Goal: Task Accomplishment & Management: Complete application form

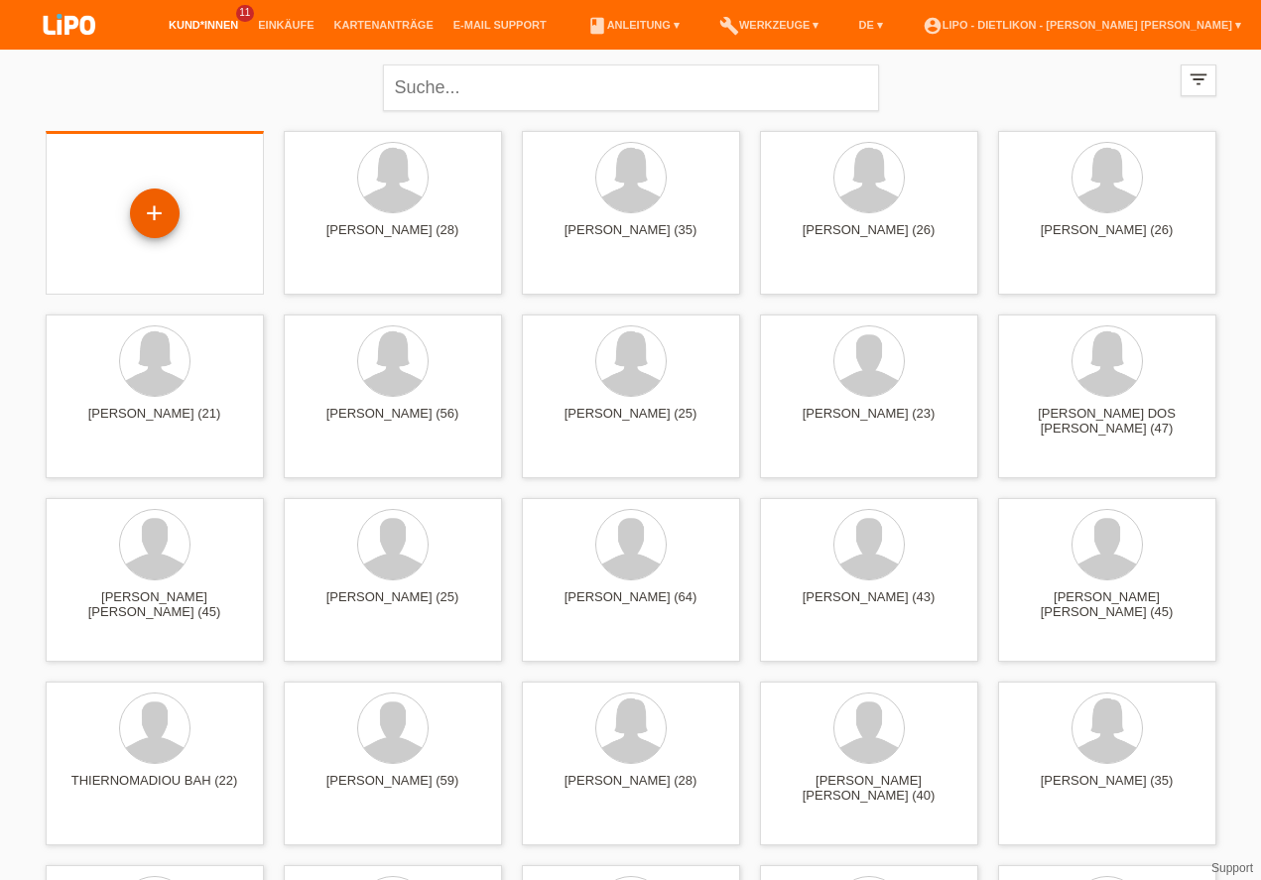
click at [149, 209] on div "+" at bounding box center [155, 213] width 48 height 34
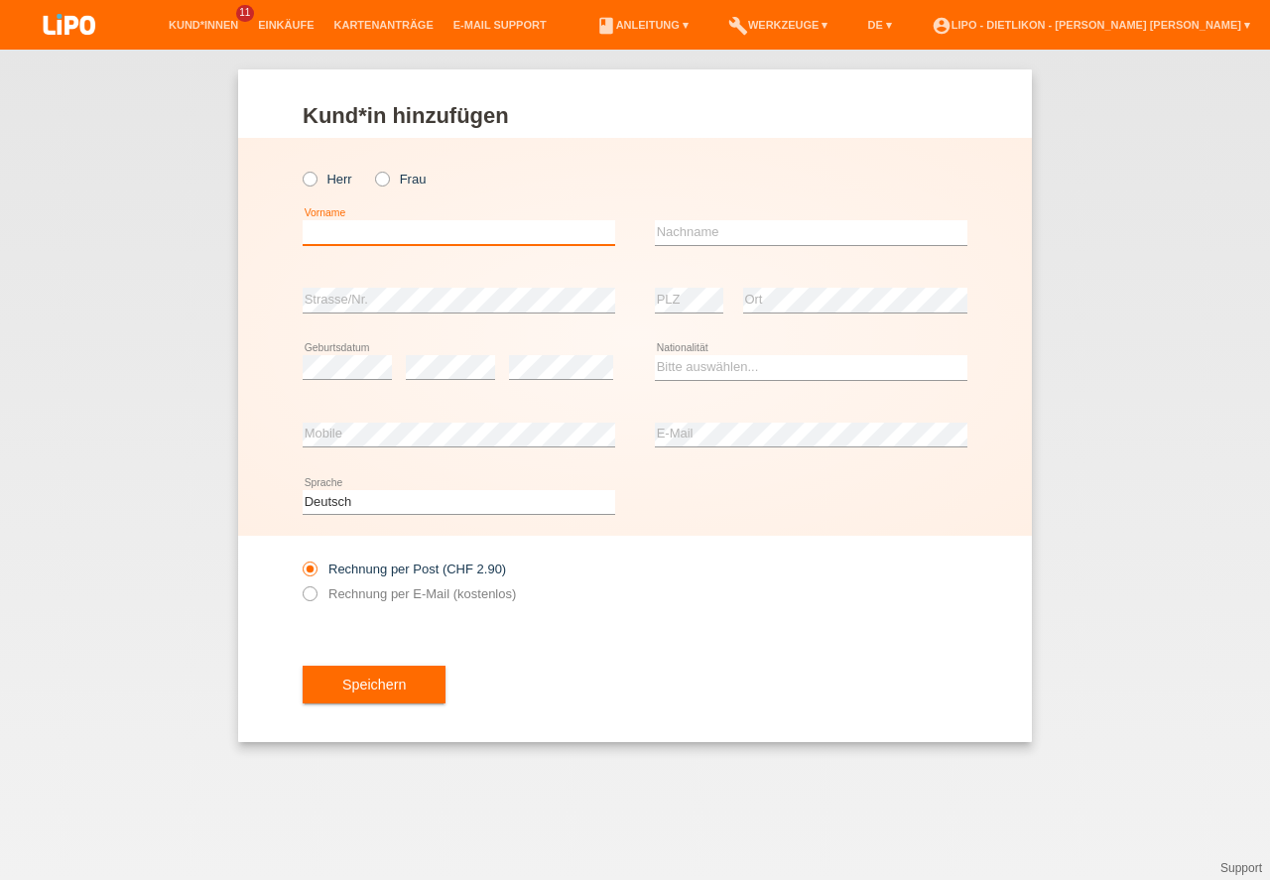
click at [374, 226] on input "text" at bounding box center [459, 232] width 313 height 25
type input "HELENA"
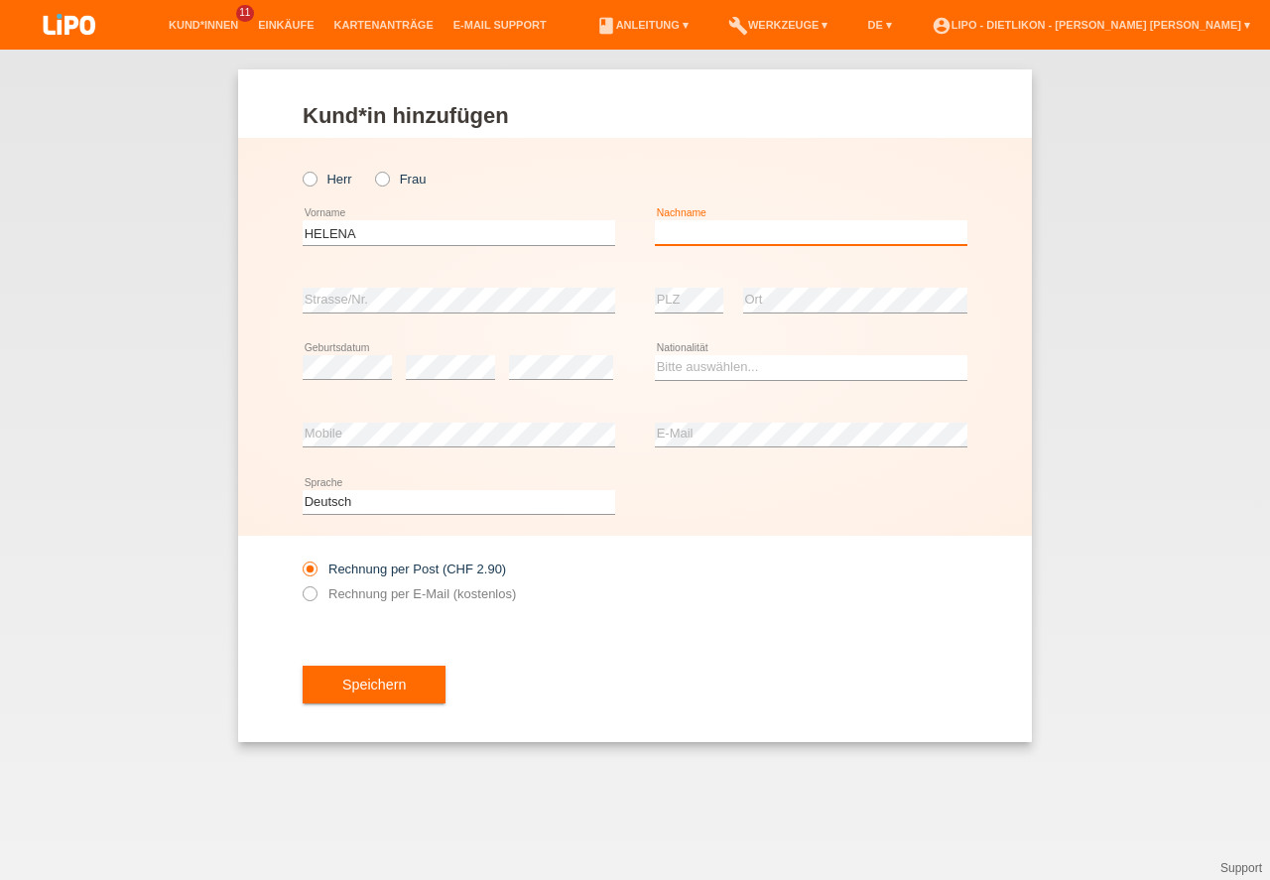
click at [733, 236] on input "text" at bounding box center [811, 232] width 313 height 25
type input "CHERONIDIS"
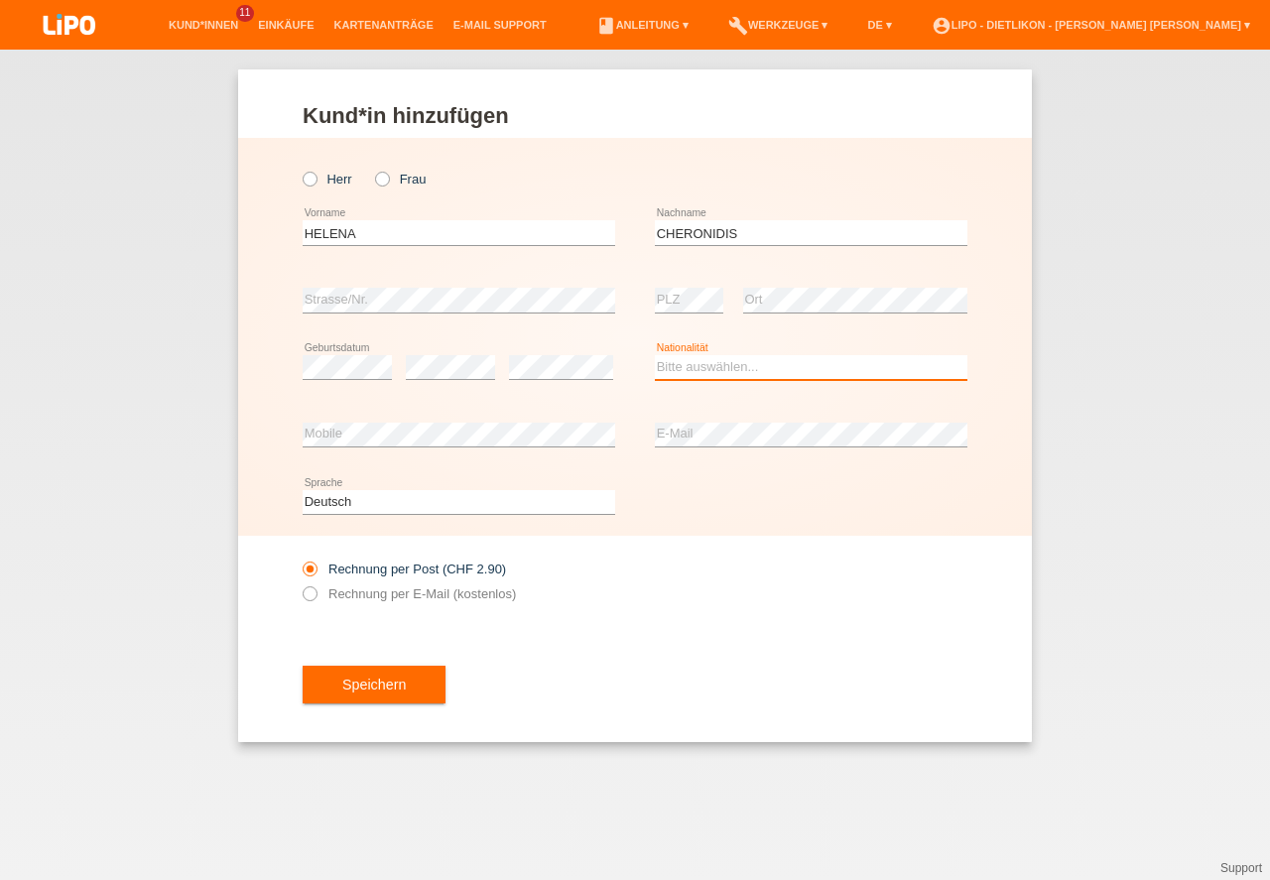
click at [724, 358] on select "Bitte auswählen... Schweiz Deutschland Liechtenstein Österreich ------------ Af…" at bounding box center [811, 367] width 313 height 24
select select "CH"
click at [0, 0] on option "Schweiz" at bounding box center [0, 0] width 0 height 0
drag, startPoint x: 363, startPoint y: 682, endPoint x: 571, endPoint y: 767, distance: 224.3
click at [363, 683] on button "Speichern" at bounding box center [374, 685] width 143 height 38
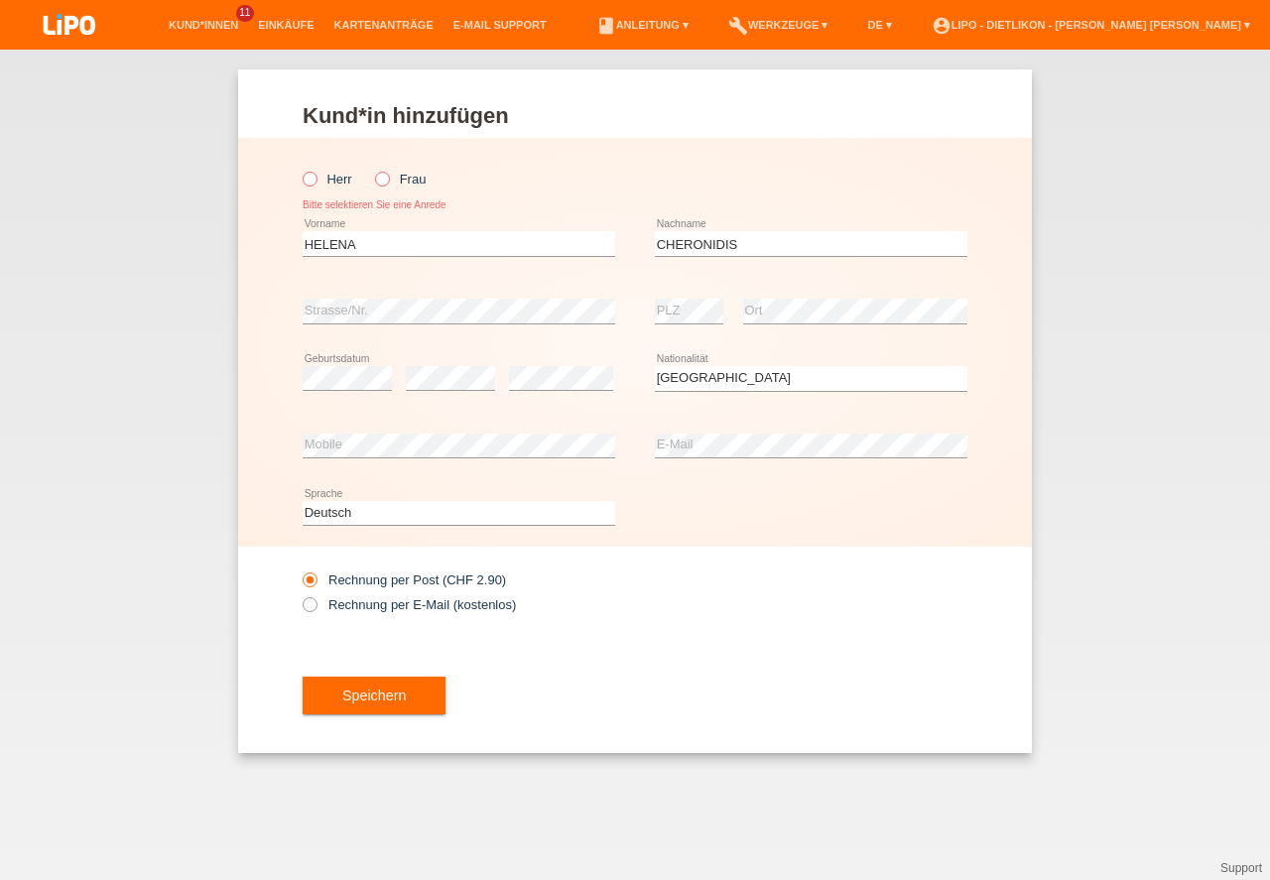
click at [372, 169] on icon at bounding box center [372, 169] width 0 height 0
click at [380, 182] on input "Frau" at bounding box center [381, 178] width 13 height 13
radio input "true"
click at [385, 703] on button "Speichern" at bounding box center [374, 696] width 143 height 38
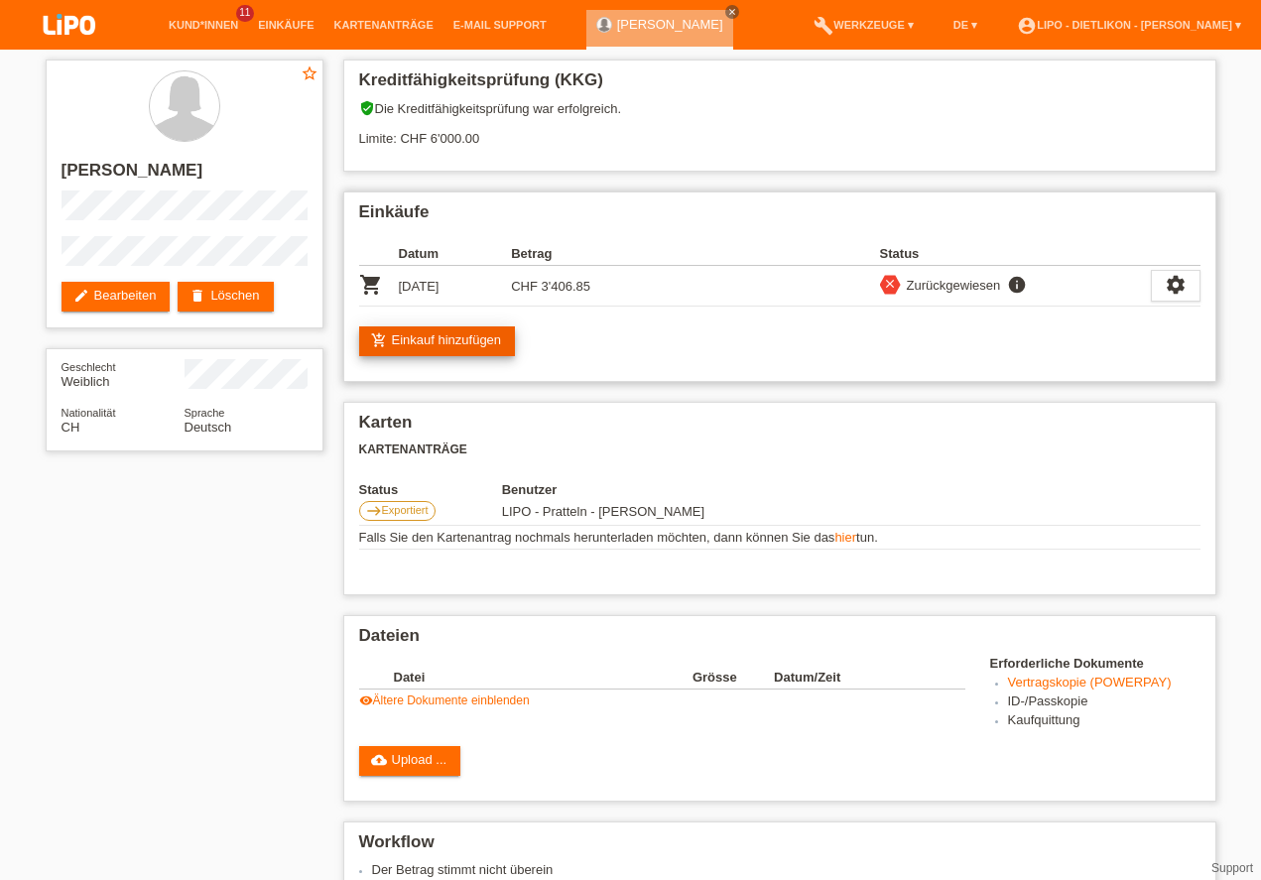
click at [419, 340] on link "add_shopping_cart Einkauf hinzufügen" at bounding box center [437, 341] width 157 height 30
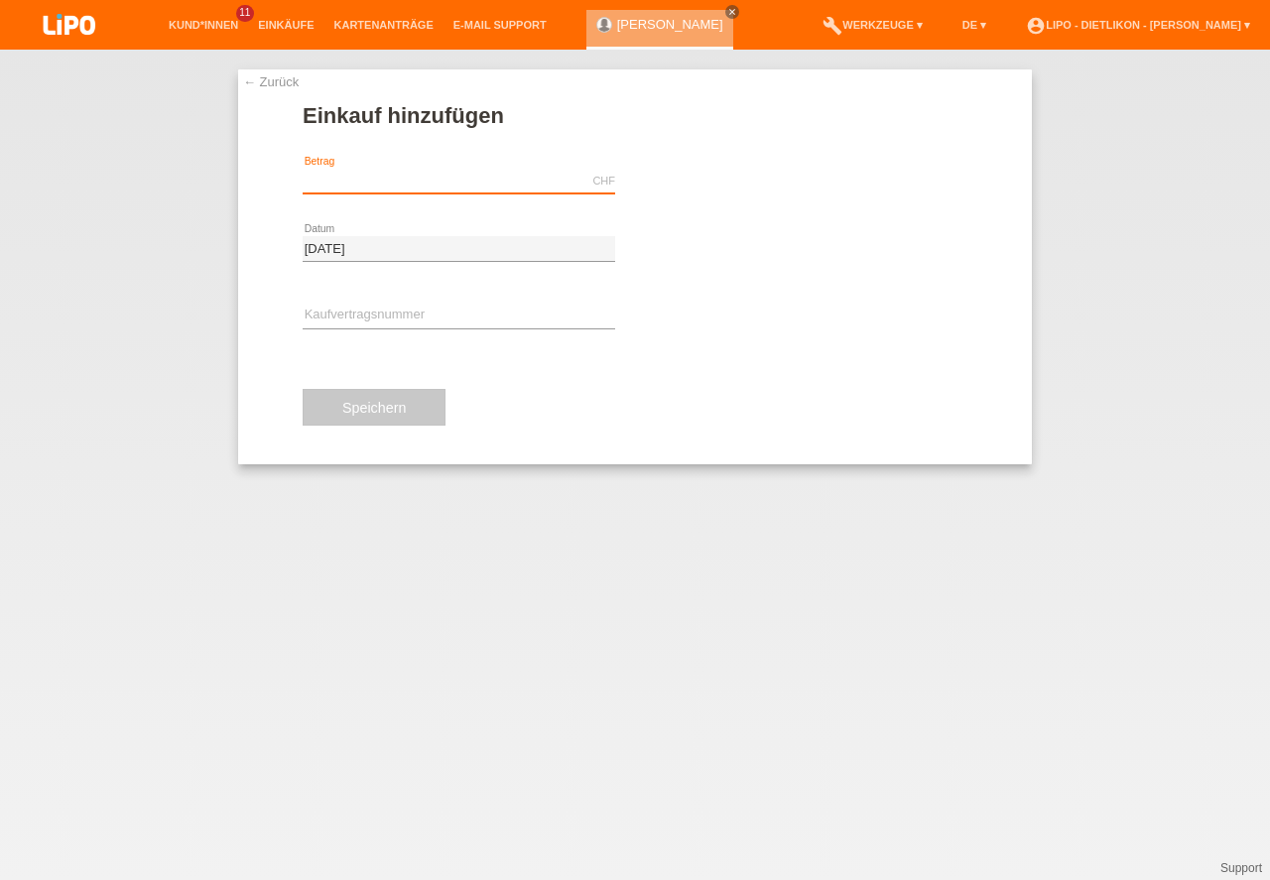
click at [388, 180] on input "text" at bounding box center [459, 181] width 313 height 25
type input "3506.85"
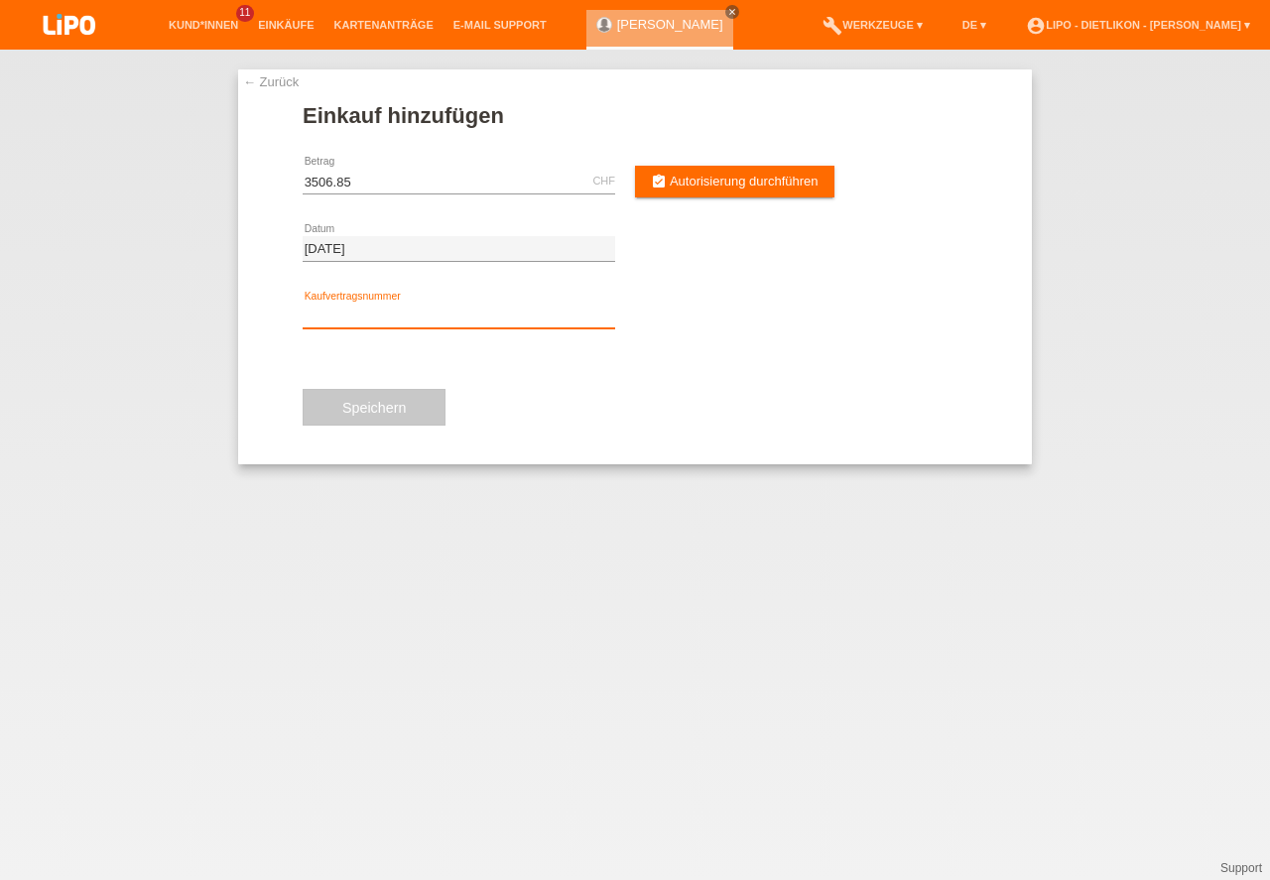
click at [402, 314] on input "text" at bounding box center [459, 316] width 313 height 25
type input "XN3RF8"
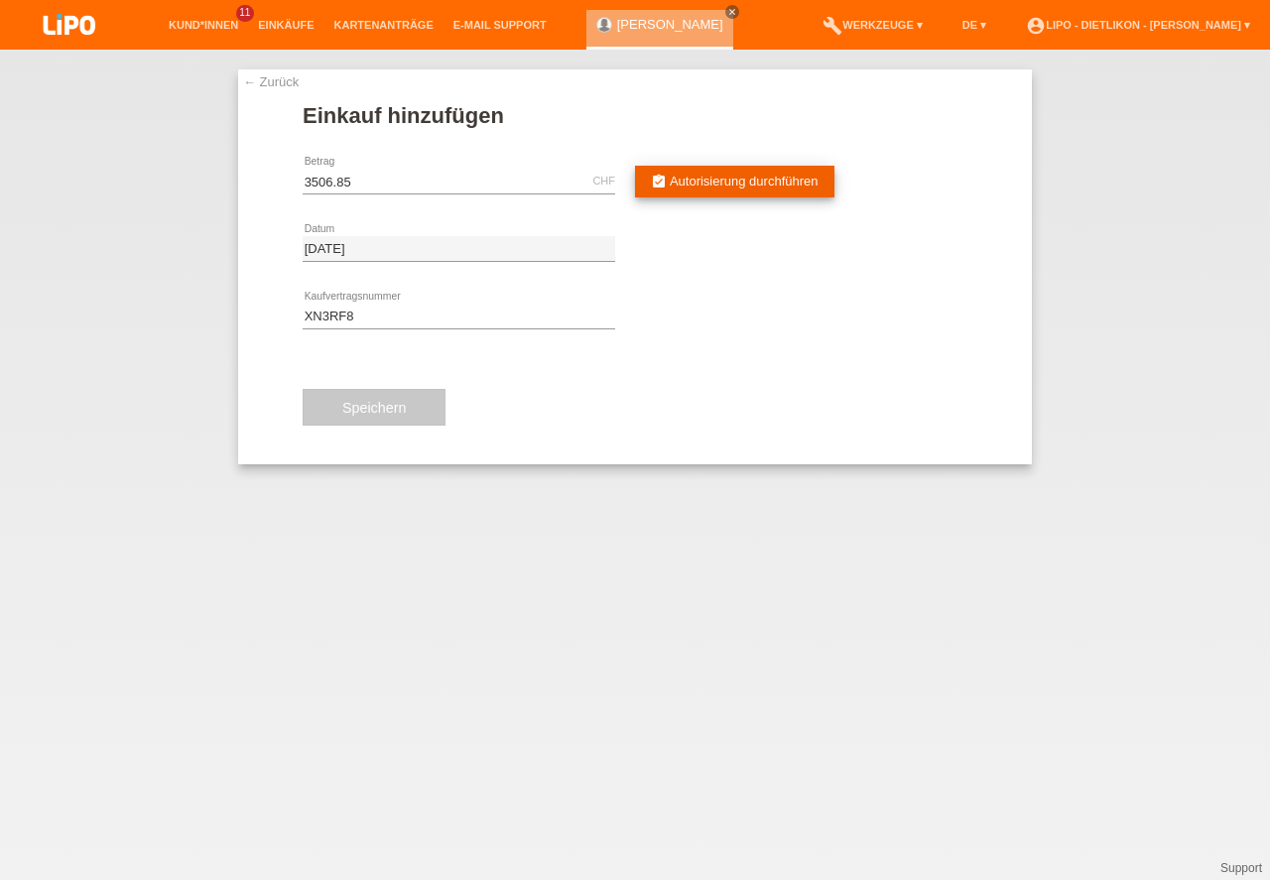
click at [722, 187] on span "Autorisierung durchführen" at bounding box center [744, 181] width 149 height 15
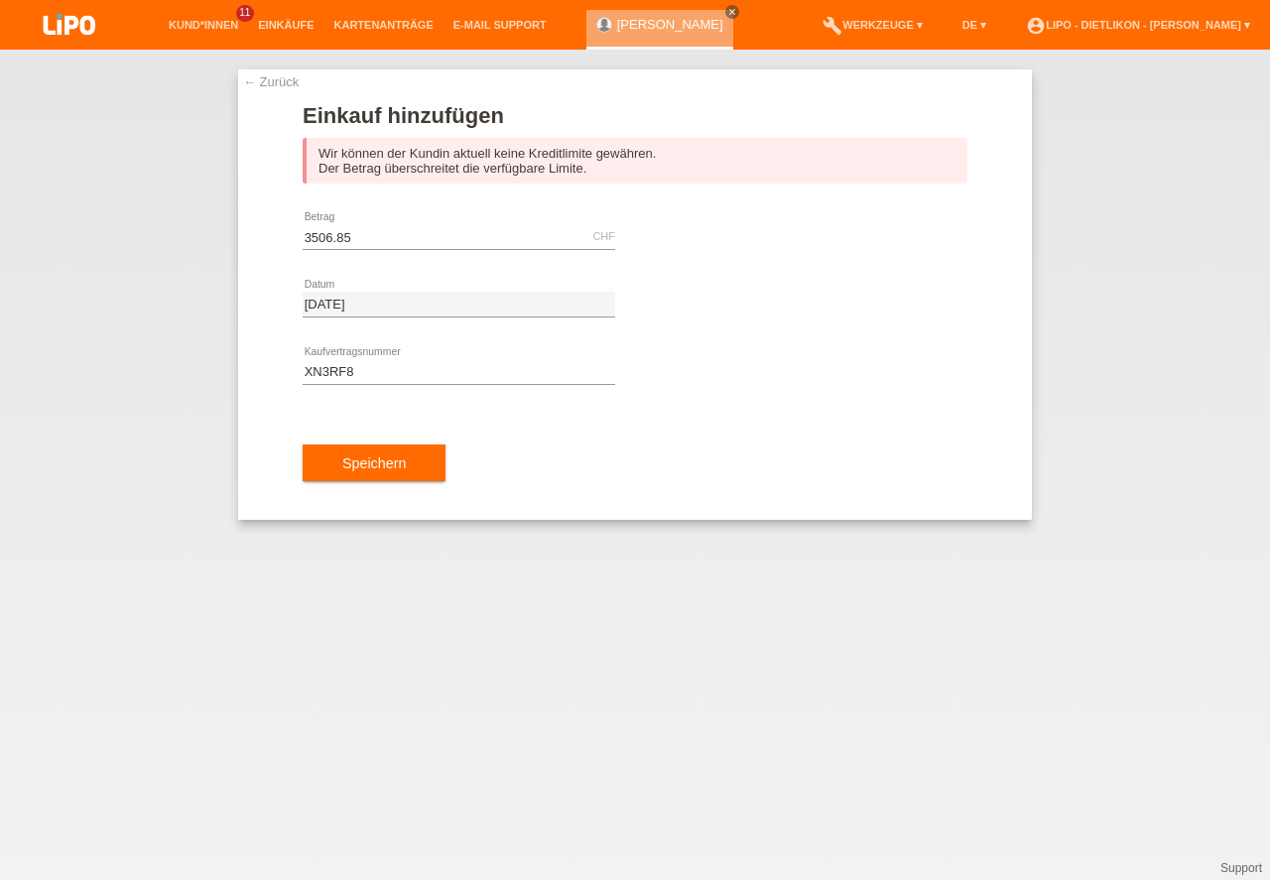
click at [514, 169] on div "Wir können der Kundin aktuell keine Kreditlimite gewähren. Der Betrag überschre…" at bounding box center [635, 161] width 665 height 46
click at [514, 153] on div "Wir können der Kundin aktuell keine Kreditlimite gewähren. Der Betrag überschre…" at bounding box center [635, 161] width 665 height 46
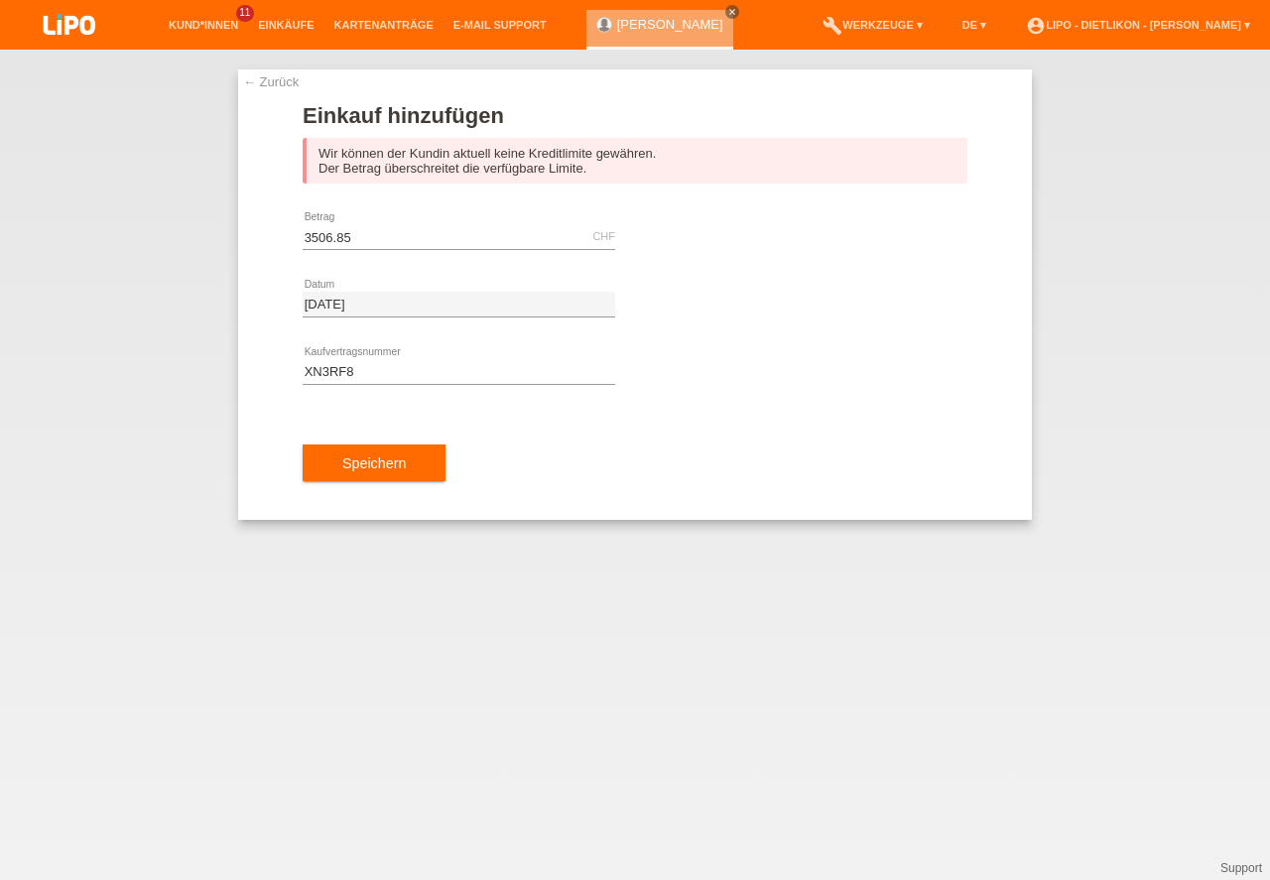
click at [514, 153] on div "Wir können der Kundin aktuell keine Kreditlimite gewähren. Der Betrag überschre…" at bounding box center [635, 161] width 665 height 46
click at [514, 154] on div "Wir können der Kundin aktuell keine Kreditlimite gewähren. Der Betrag überschre…" at bounding box center [635, 161] width 665 height 46
click at [259, 77] on link "← Zurück" at bounding box center [271, 81] width 56 height 15
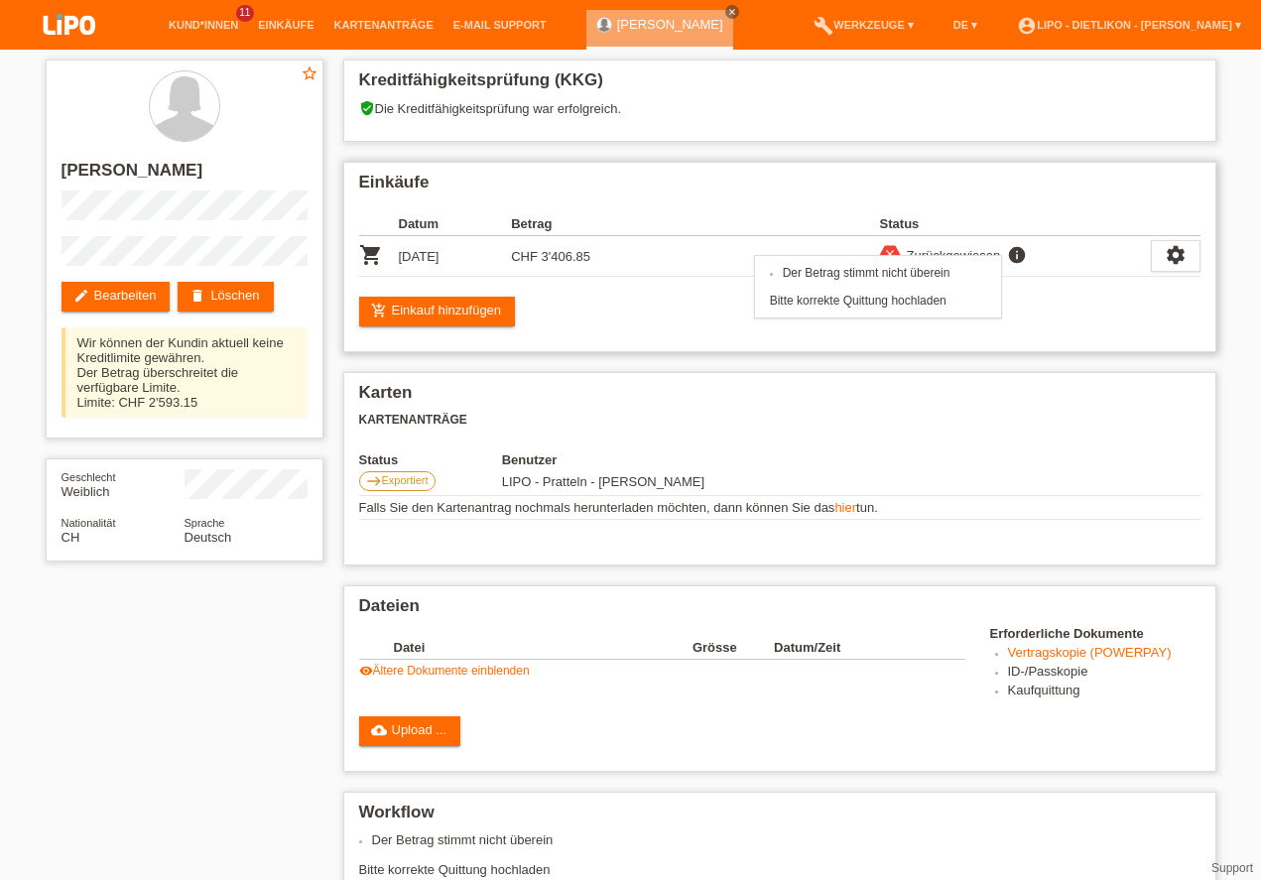
click at [1011, 255] on icon "info" at bounding box center [1017, 255] width 24 height 20
click at [1167, 253] on icon "settings" at bounding box center [1176, 255] width 22 height 22
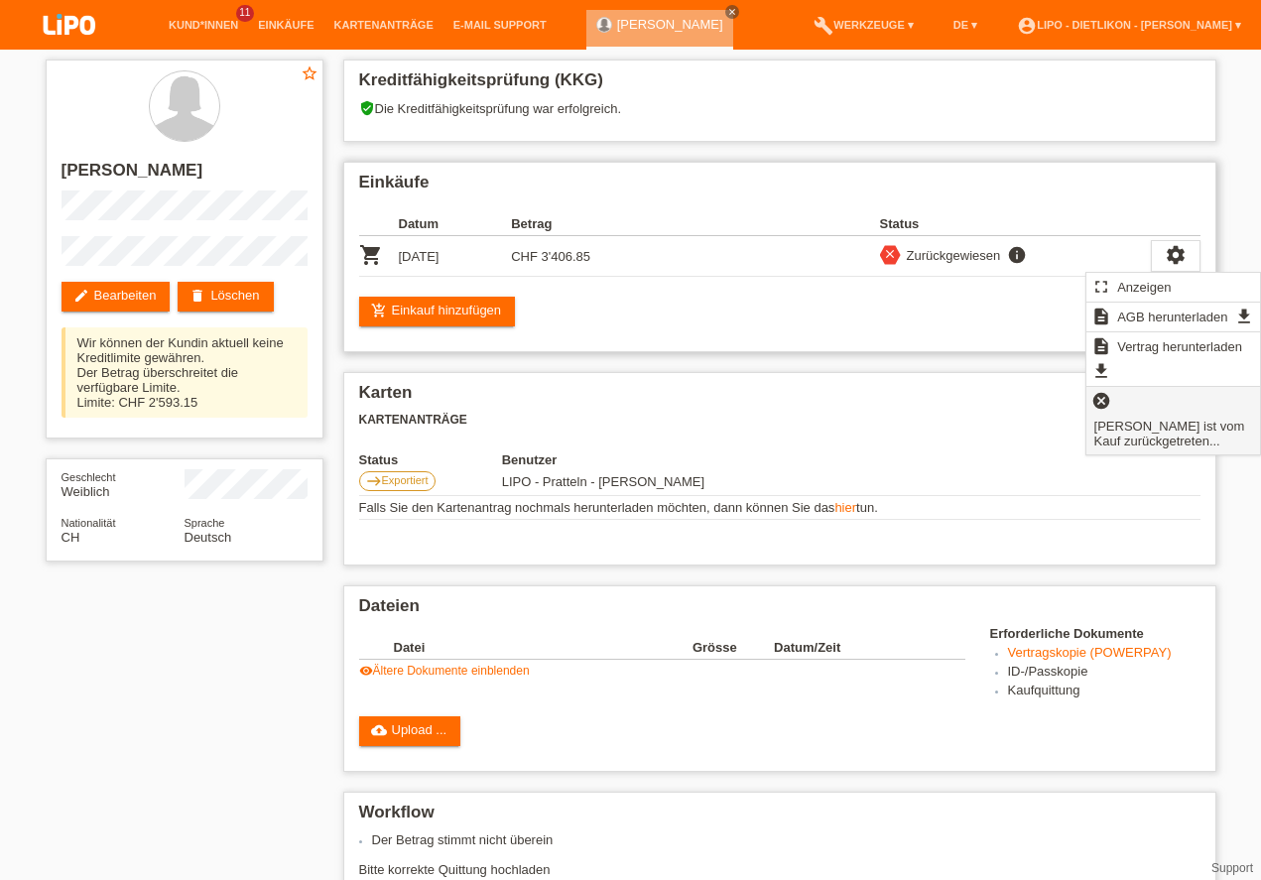
click at [1134, 403] on div "cancel Kundin ist vom Kauf zurückgetreten..." at bounding box center [1174, 420] width 174 height 67
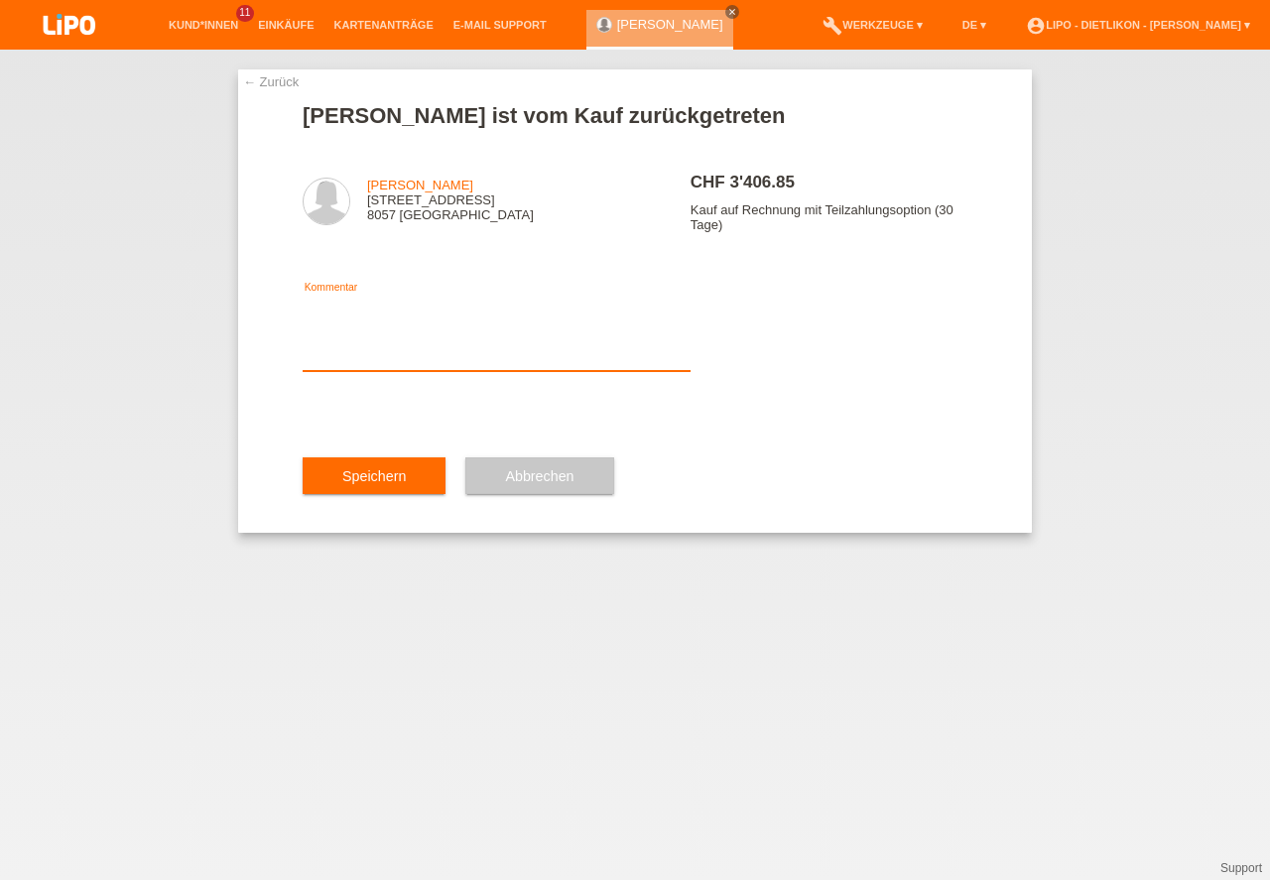
click at [362, 317] on textarea at bounding box center [497, 333] width 388 height 76
type textarea "FALSCH POWEPAY VERTRAG"
click at [365, 481] on button "Speichern" at bounding box center [374, 476] width 143 height 38
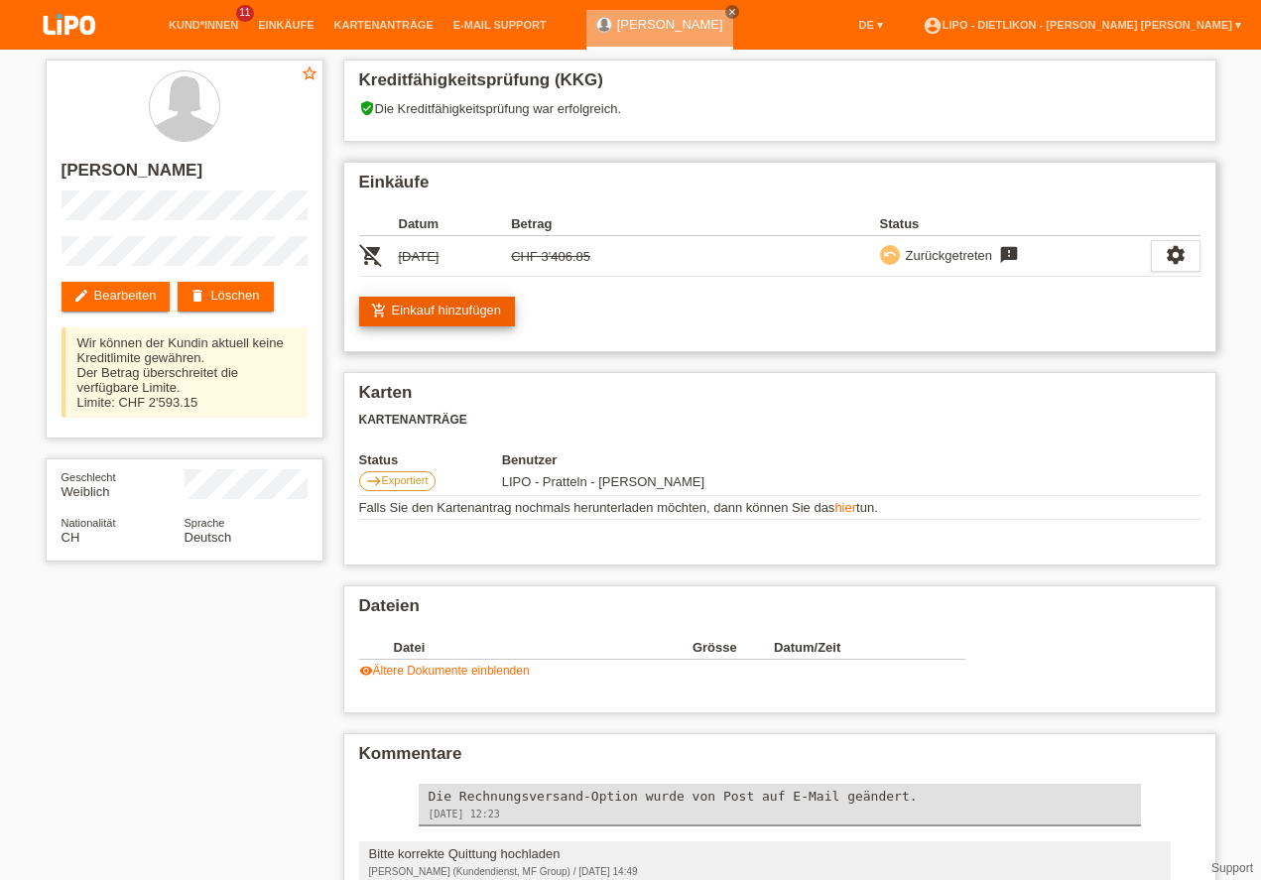
click at [422, 311] on link "add_shopping_cart Einkauf hinzufügen" at bounding box center [437, 312] width 157 height 30
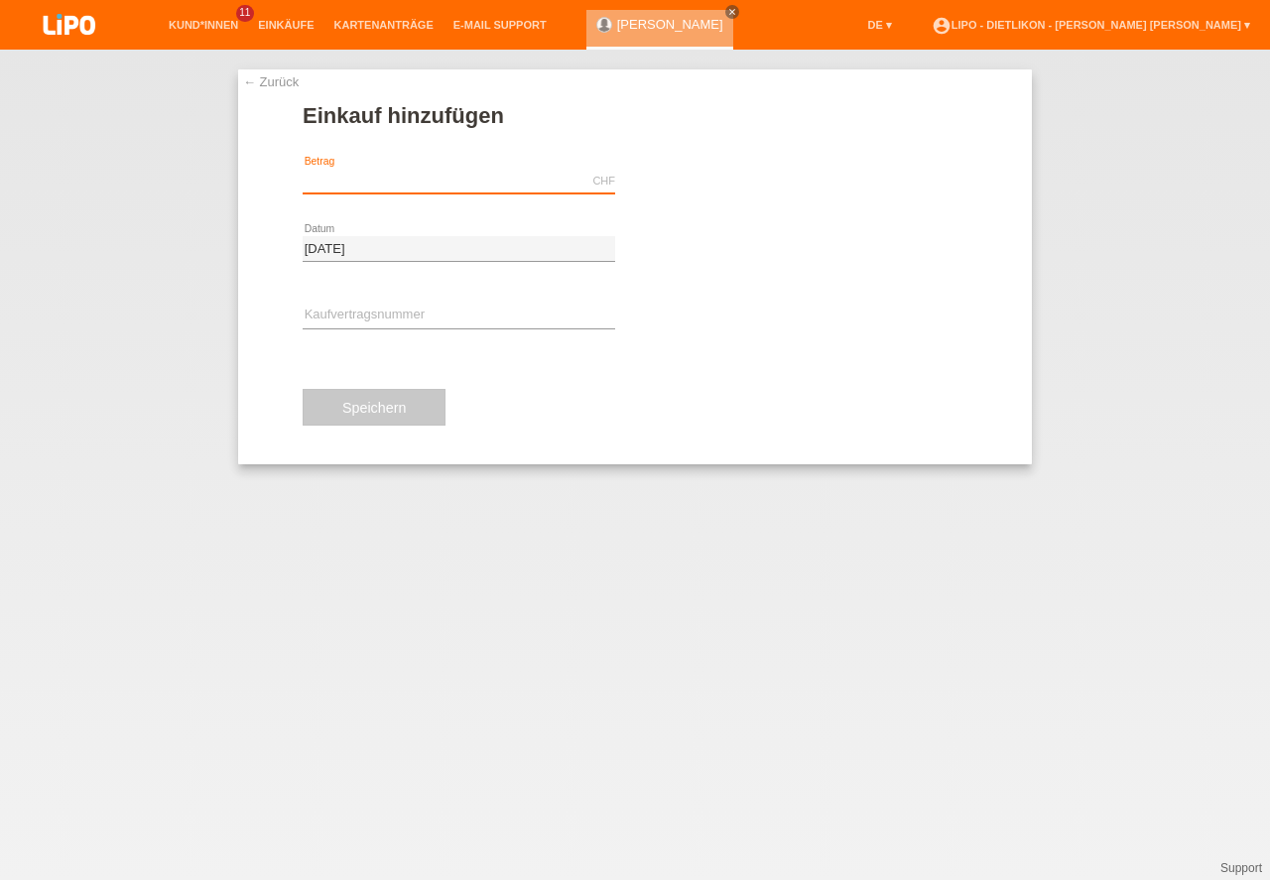
click at [420, 177] on input "text" at bounding box center [459, 181] width 313 height 25
type input "3506.85"
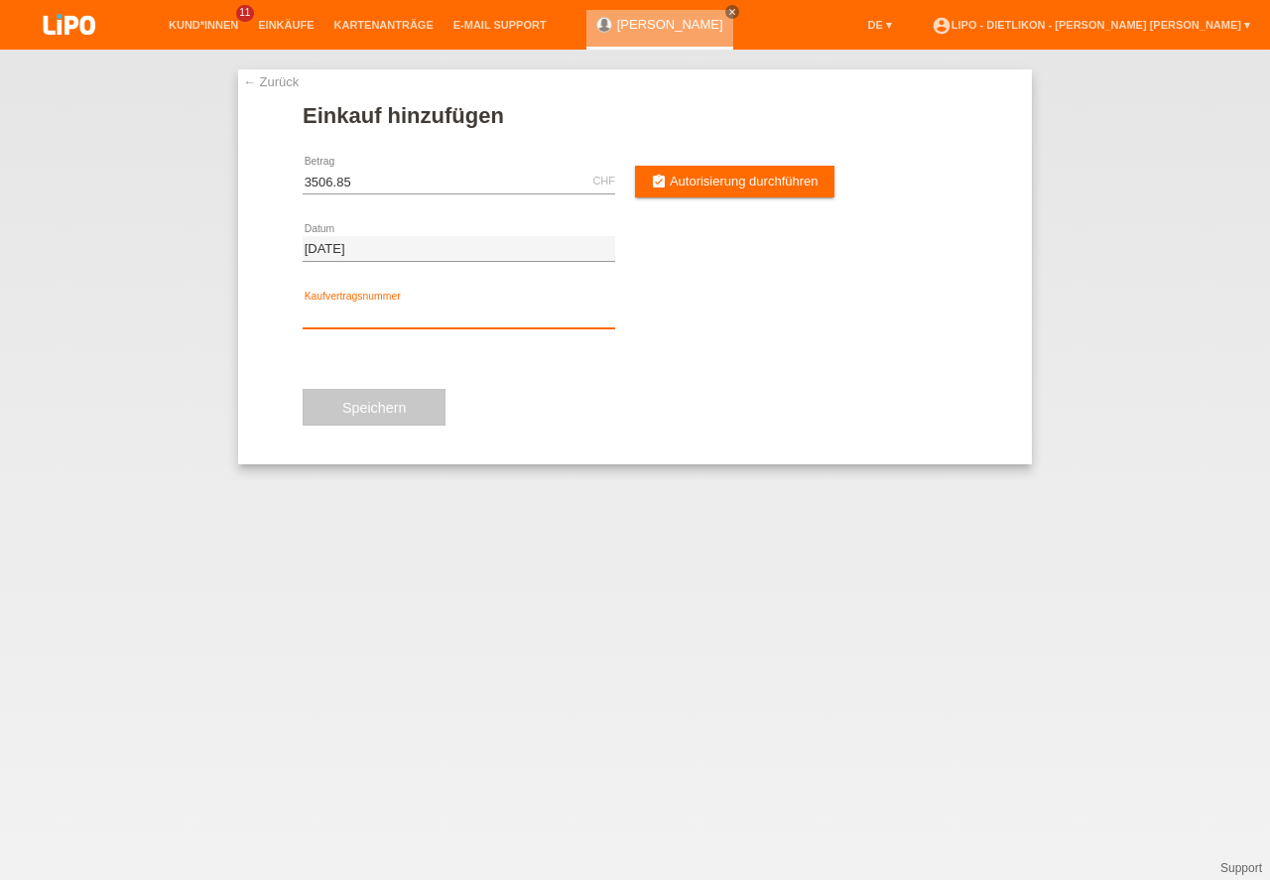
click at [494, 308] on input "text" at bounding box center [459, 316] width 313 height 25
type input "XN3RF8"
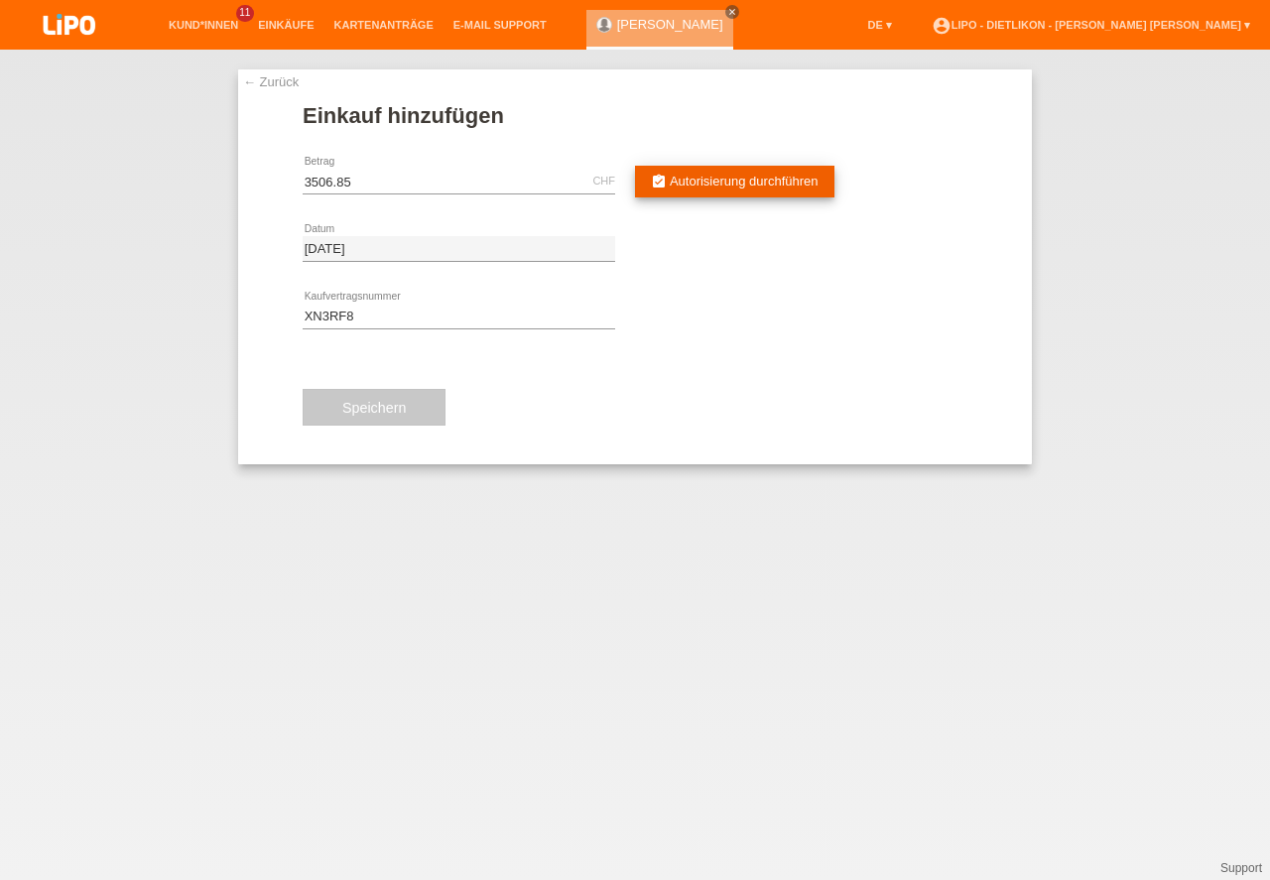
click at [730, 168] on link "assignment_turned_in Autorisierung durchführen" at bounding box center [734, 182] width 199 height 32
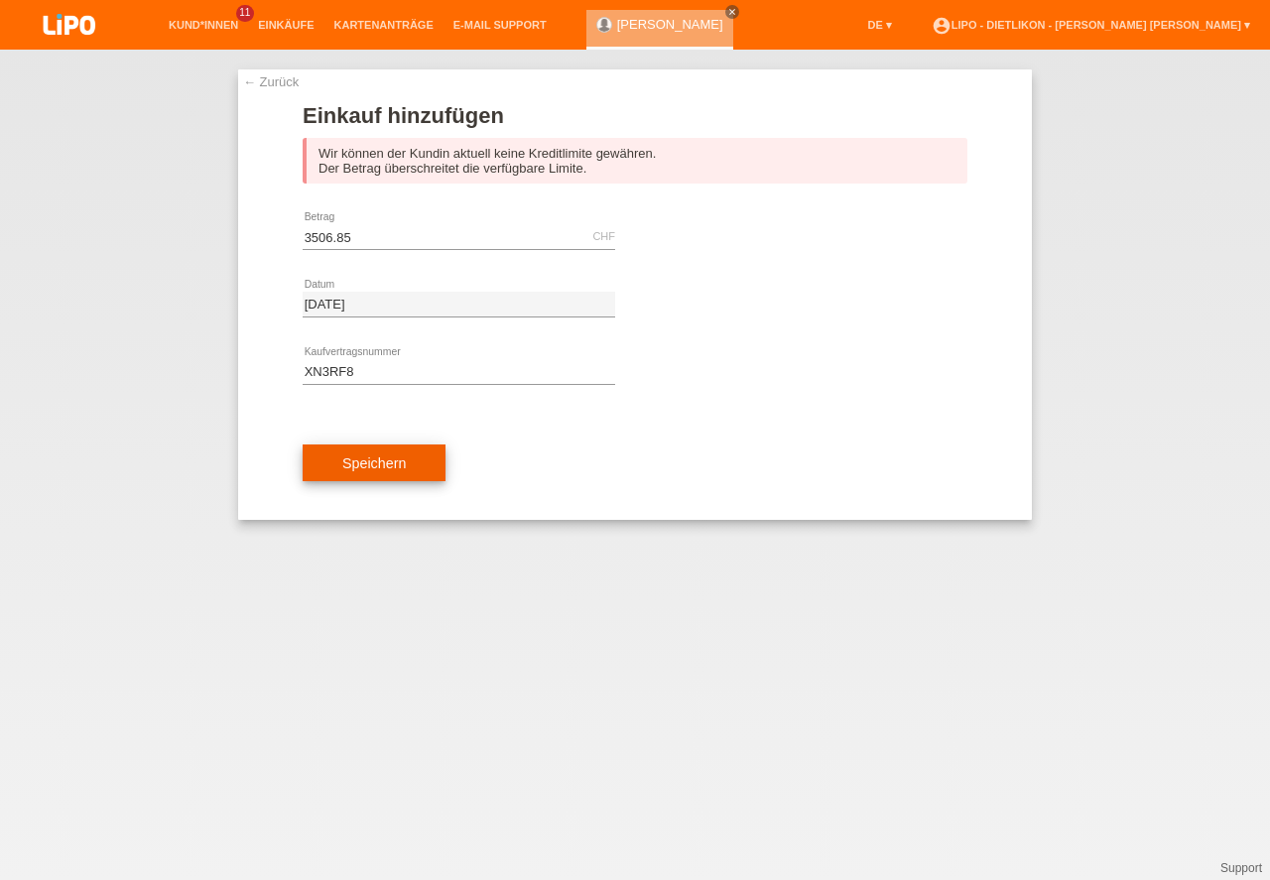
click at [374, 463] on button "Speichern" at bounding box center [374, 464] width 143 height 38
click at [412, 467] on button "Speichern" at bounding box center [374, 464] width 143 height 38
click at [252, 75] on link "← Zurück" at bounding box center [271, 81] width 56 height 15
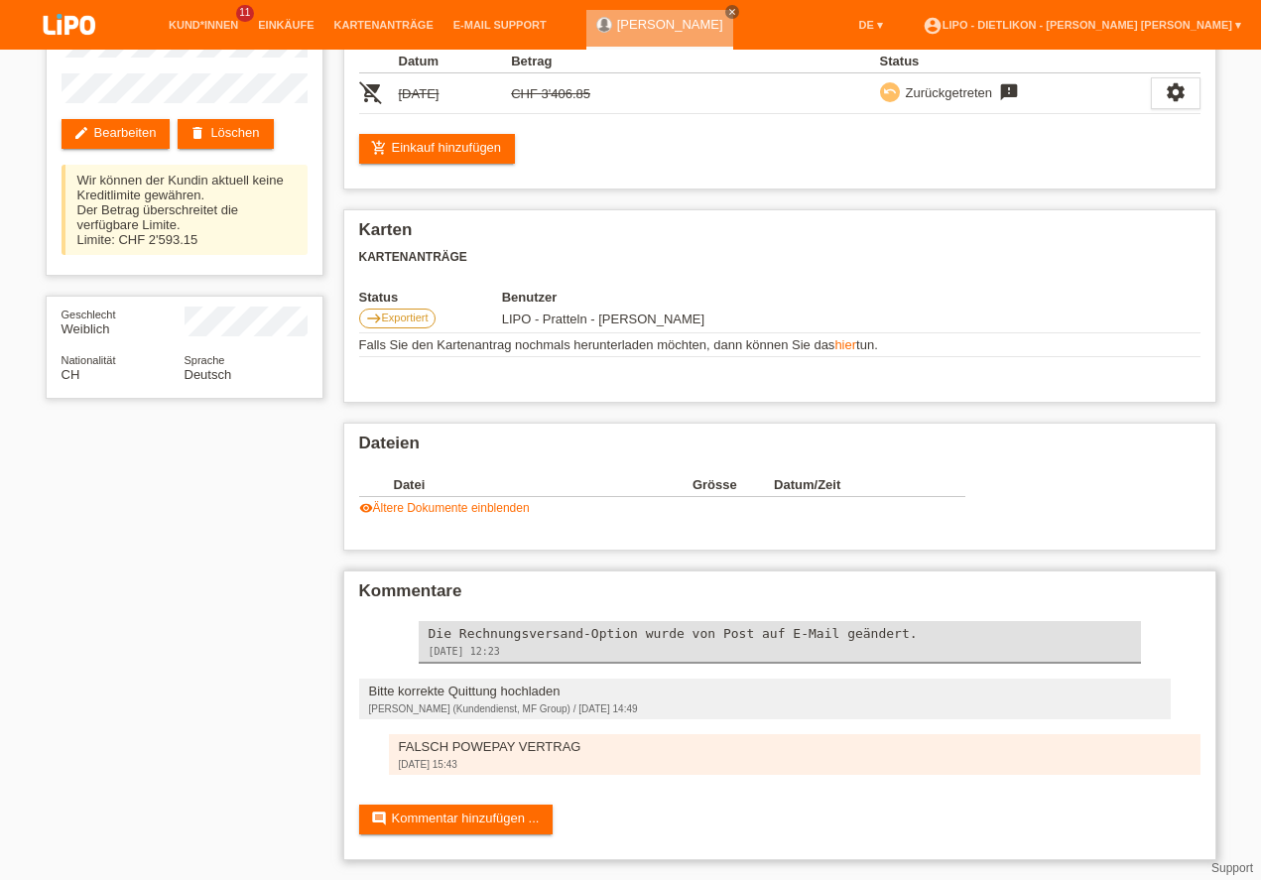
scroll to position [172, 0]
click at [488, 833] on link "comment Kommentar hinzufügen ..." at bounding box center [456, 820] width 195 height 30
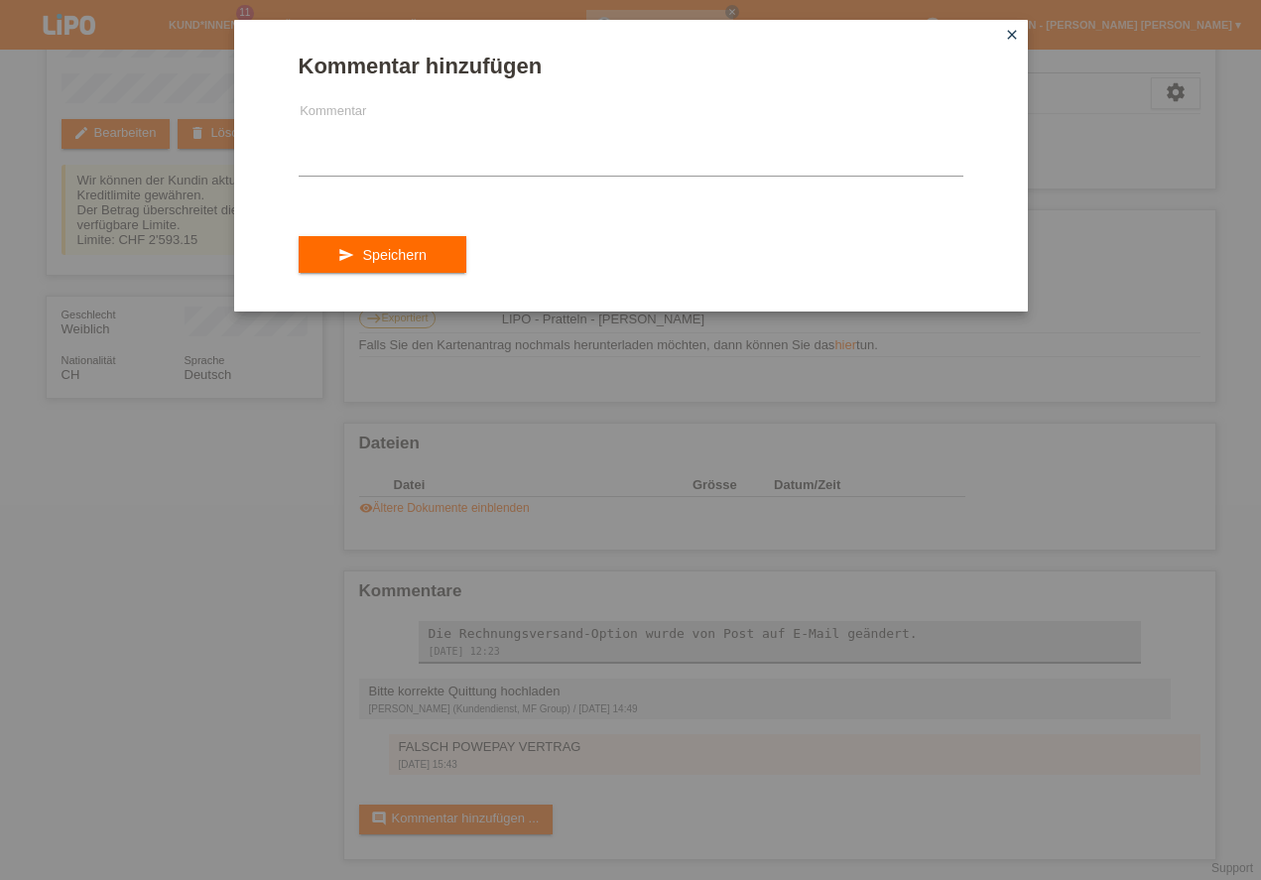
click at [585, 417] on div "Kommentar hinzufügen Kommentar send Speichern close" at bounding box center [630, 440] width 1261 height 880
click at [1007, 28] on icon "close" at bounding box center [1012, 35] width 16 height 16
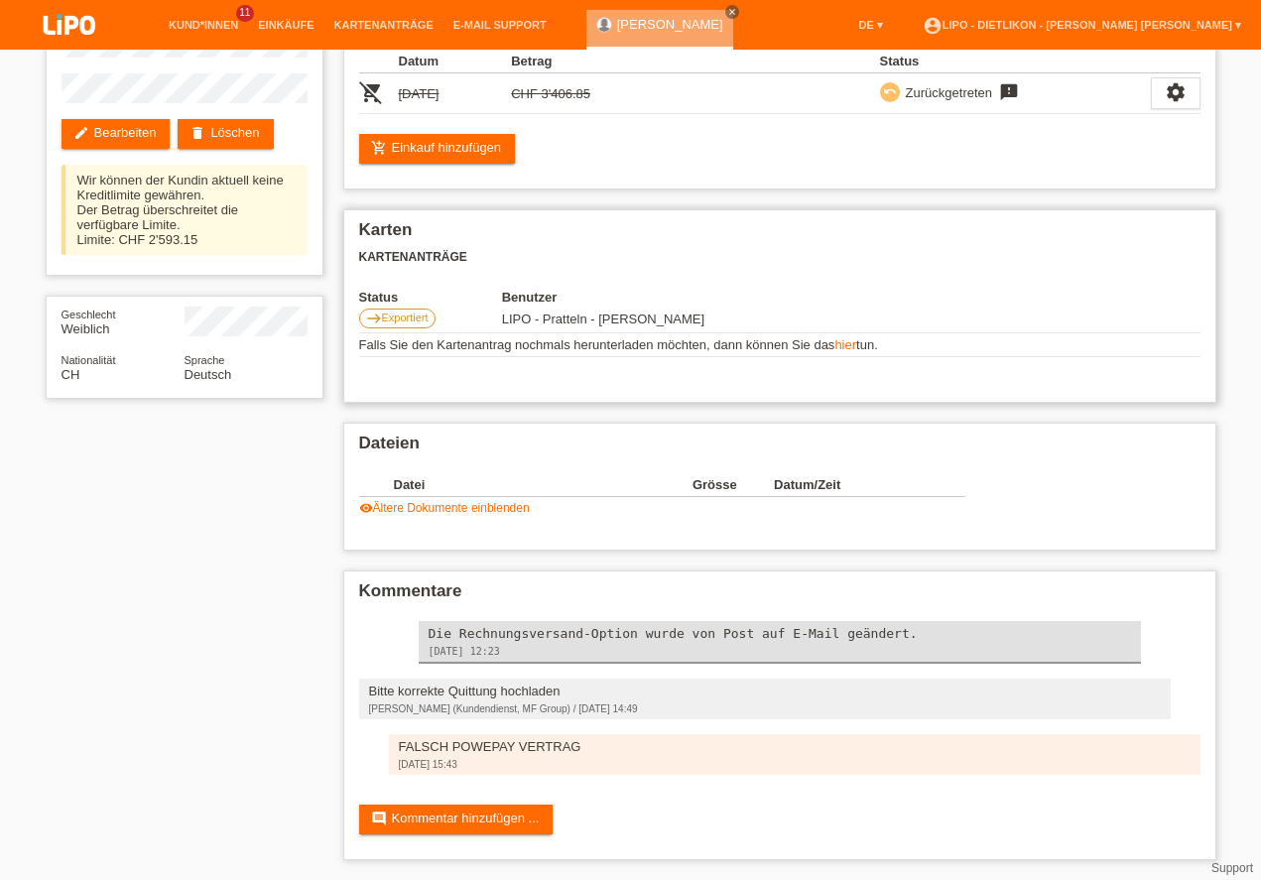
scroll to position [0, 0]
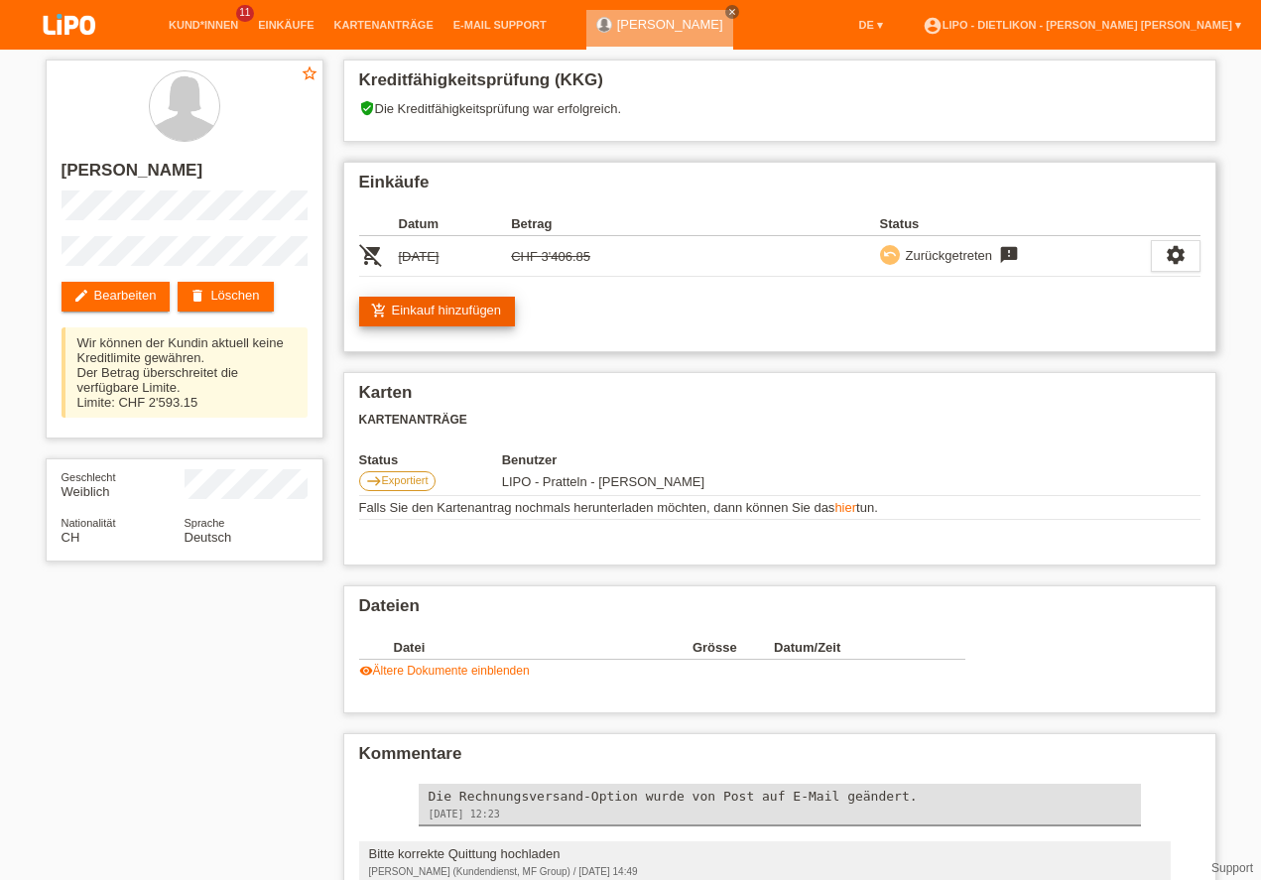
click at [447, 309] on link "add_shopping_cart Einkauf hinzufügen" at bounding box center [437, 312] width 157 height 30
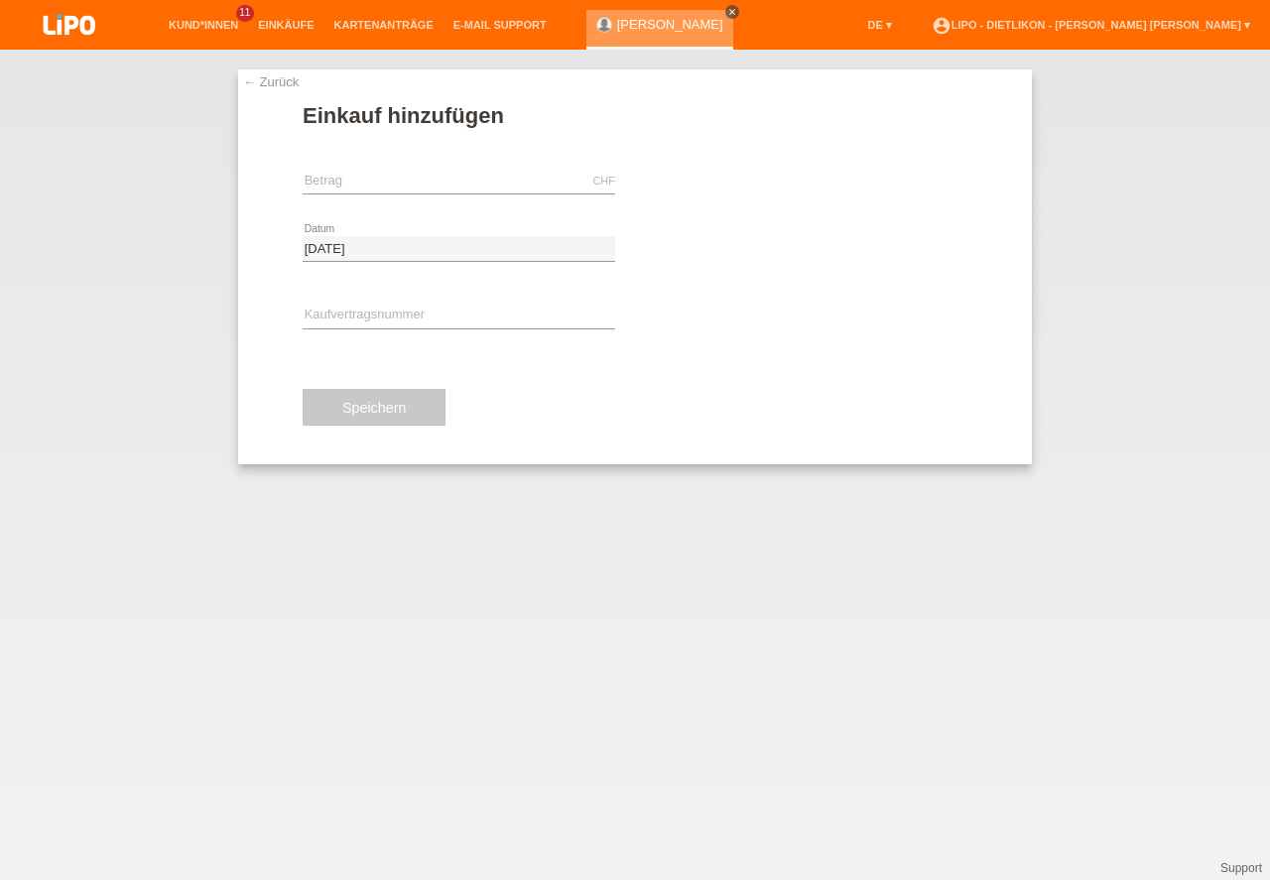
click at [733, 7] on icon "close" at bounding box center [732, 12] width 10 height 10
